Goal: Complete application form: Complete application form

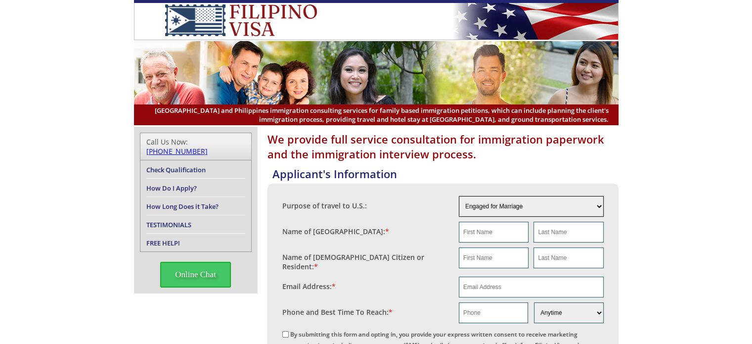
click at [599, 207] on select "Engaged for Marriage Already Married to [DEMOGRAPHIC_DATA] Citizen / Resident F…" at bounding box center [531, 206] width 145 height 21
select select "4"
click at [459, 196] on select "Engaged for Marriage Already Married to [DEMOGRAPHIC_DATA] Citizen / Resident F…" at bounding box center [531, 206] width 145 height 21
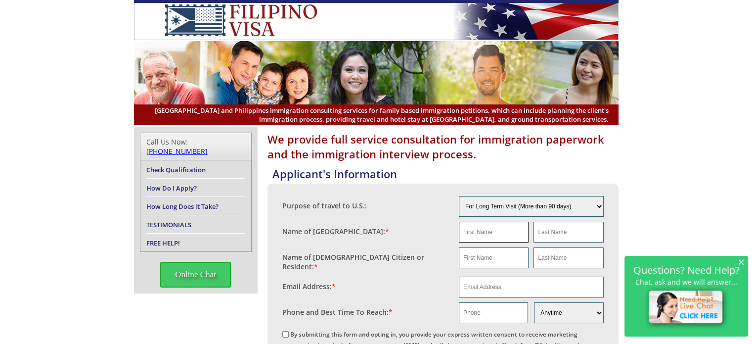
click at [491, 233] on input "text" at bounding box center [494, 231] width 70 height 21
type input "[PERSON_NAME]"
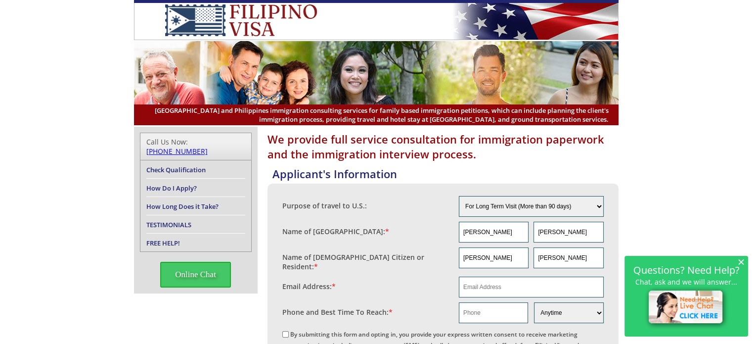
type input "[EMAIL_ADDRESS][DOMAIN_NAME]"
type input "09258858085"
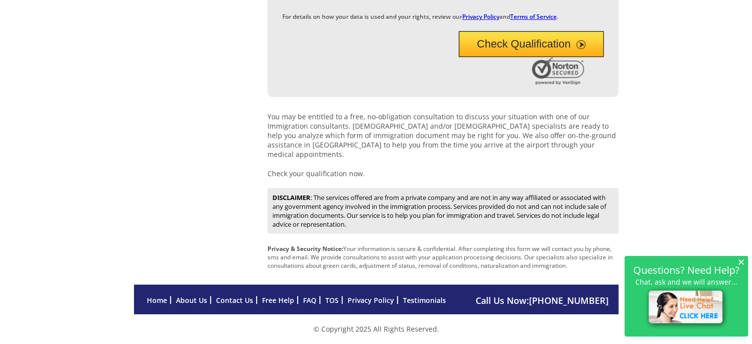
scroll to position [453, 0]
click at [740, 260] on span "×" at bounding box center [740, 261] width 7 height 8
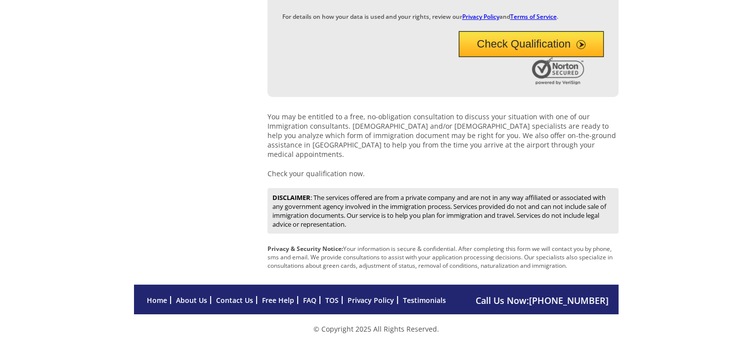
scroll to position [452, 0]
click at [492, 55] on button "Check Qualification" at bounding box center [531, 44] width 145 height 26
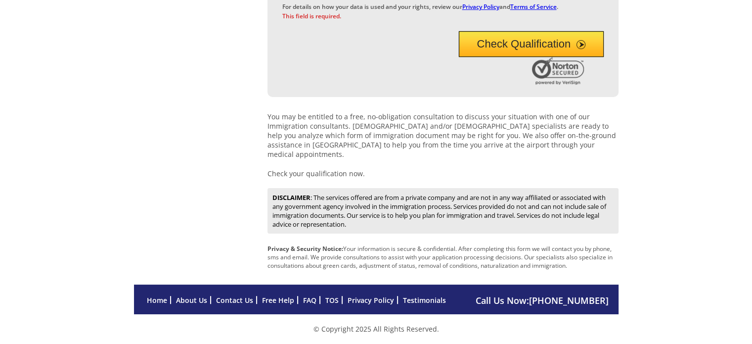
scroll to position [463, 0]
